Goal: Task Accomplishment & Management: Manage account settings

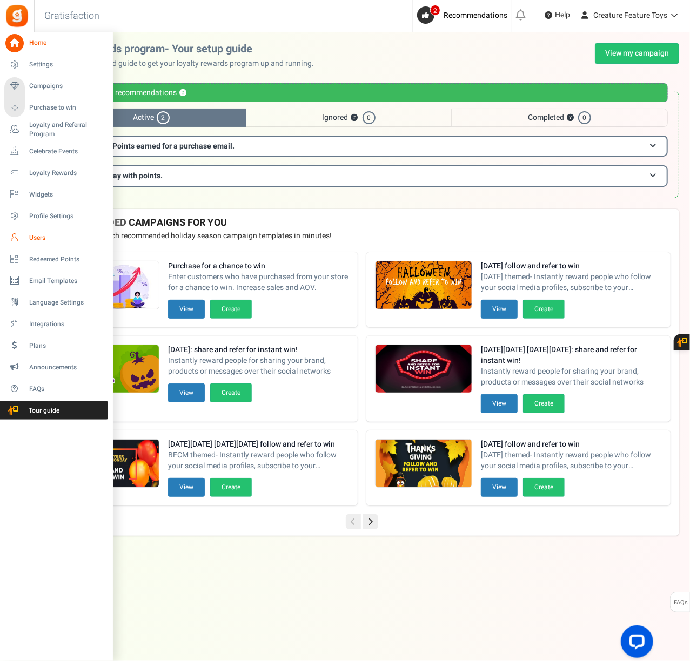
click at [42, 234] on span "Users" at bounding box center [67, 237] width 76 height 9
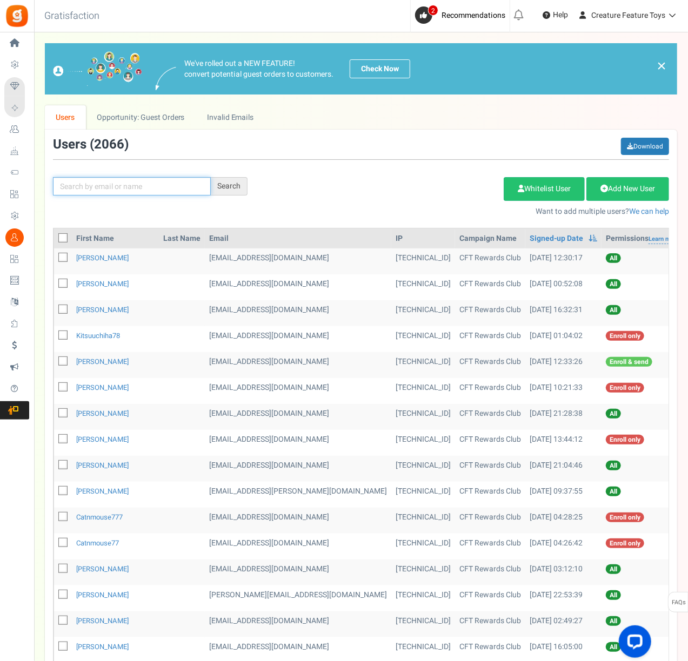
click at [118, 191] on input "text" at bounding box center [132, 186] width 158 height 18
paste input "[EMAIL_ADDRESS][DOMAIN_NAME]"
type input "[EMAIL_ADDRESS][DOMAIN_NAME]"
click at [234, 189] on div "Search" at bounding box center [229, 186] width 37 height 18
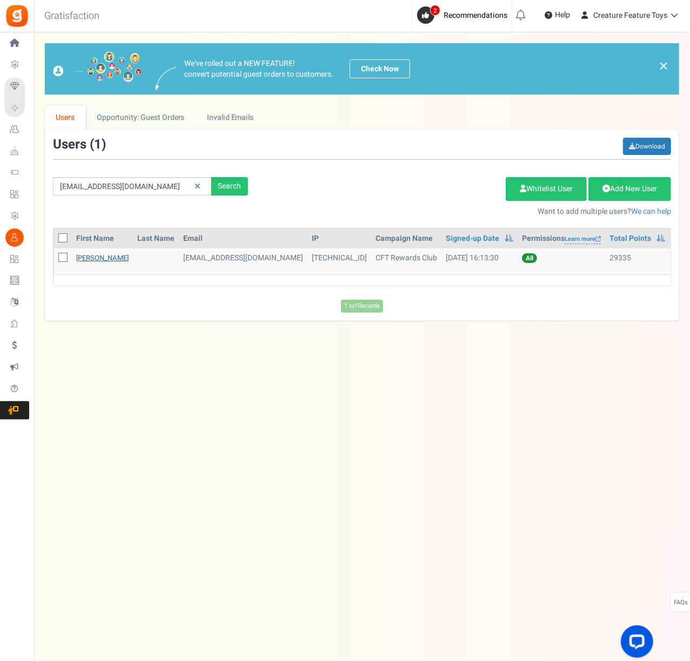
click at [117, 260] on link "[PERSON_NAME]" at bounding box center [102, 258] width 52 height 10
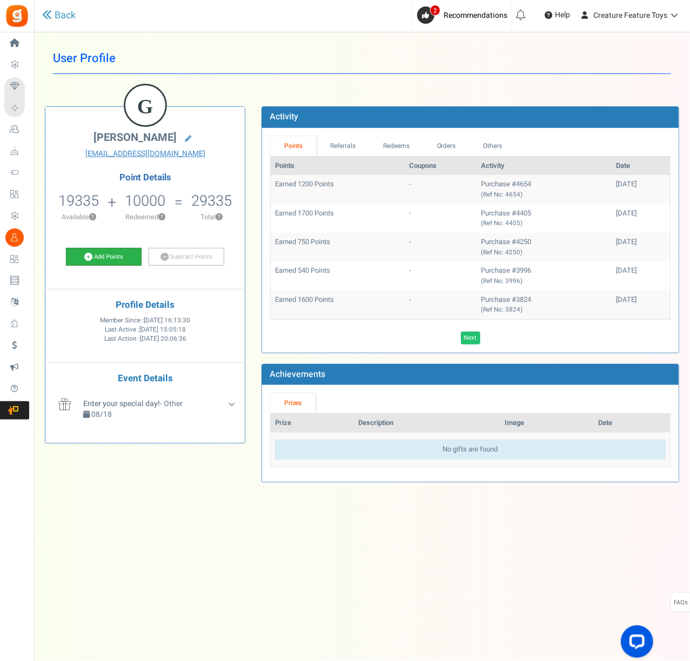
click at [113, 259] on link "Add Points" at bounding box center [104, 257] width 76 height 18
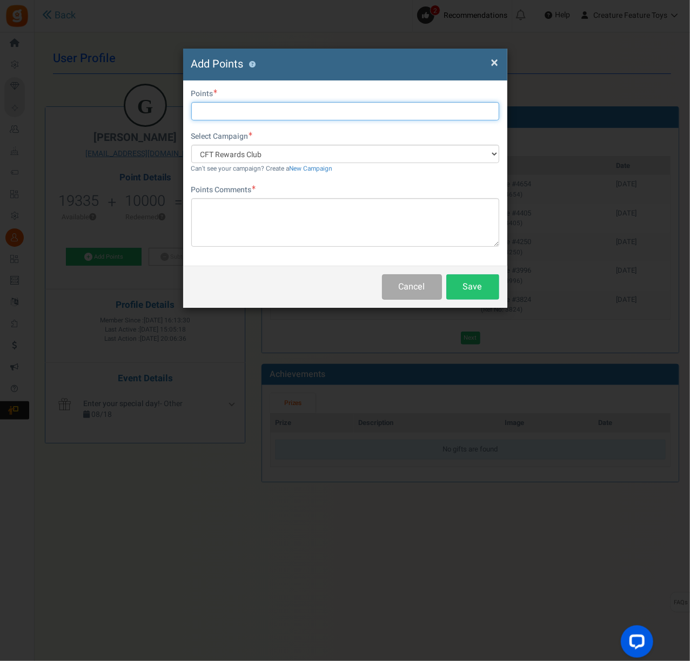
click at [286, 107] on input "text" at bounding box center [345, 111] width 308 height 18
type input "1000"
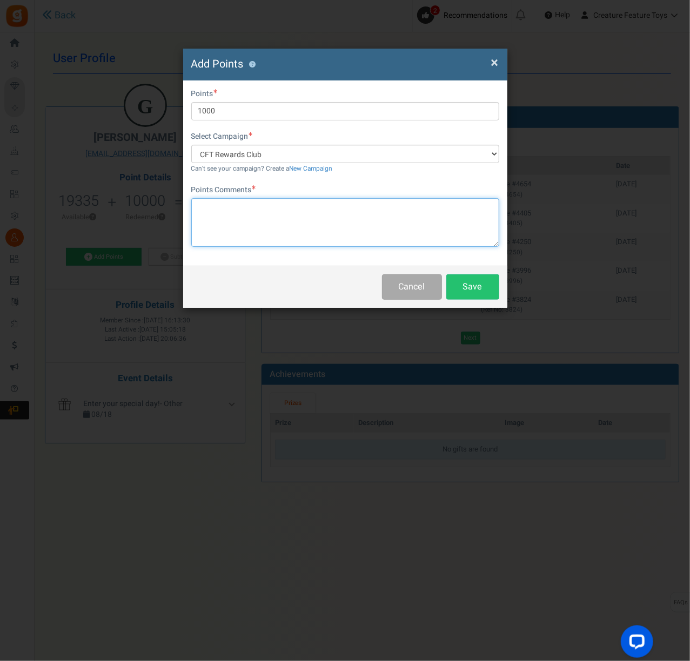
click at [225, 208] on textarea at bounding box center [345, 222] width 308 height 49
type textarea "Discord level 10!"
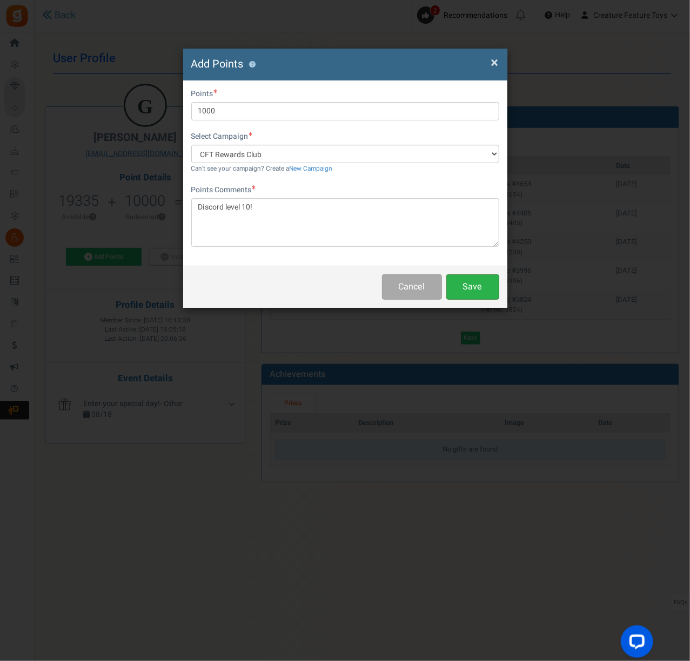
click at [493, 290] on button "Save" at bounding box center [472, 286] width 53 height 25
